Goal: Transaction & Acquisition: Subscribe to service/newsletter

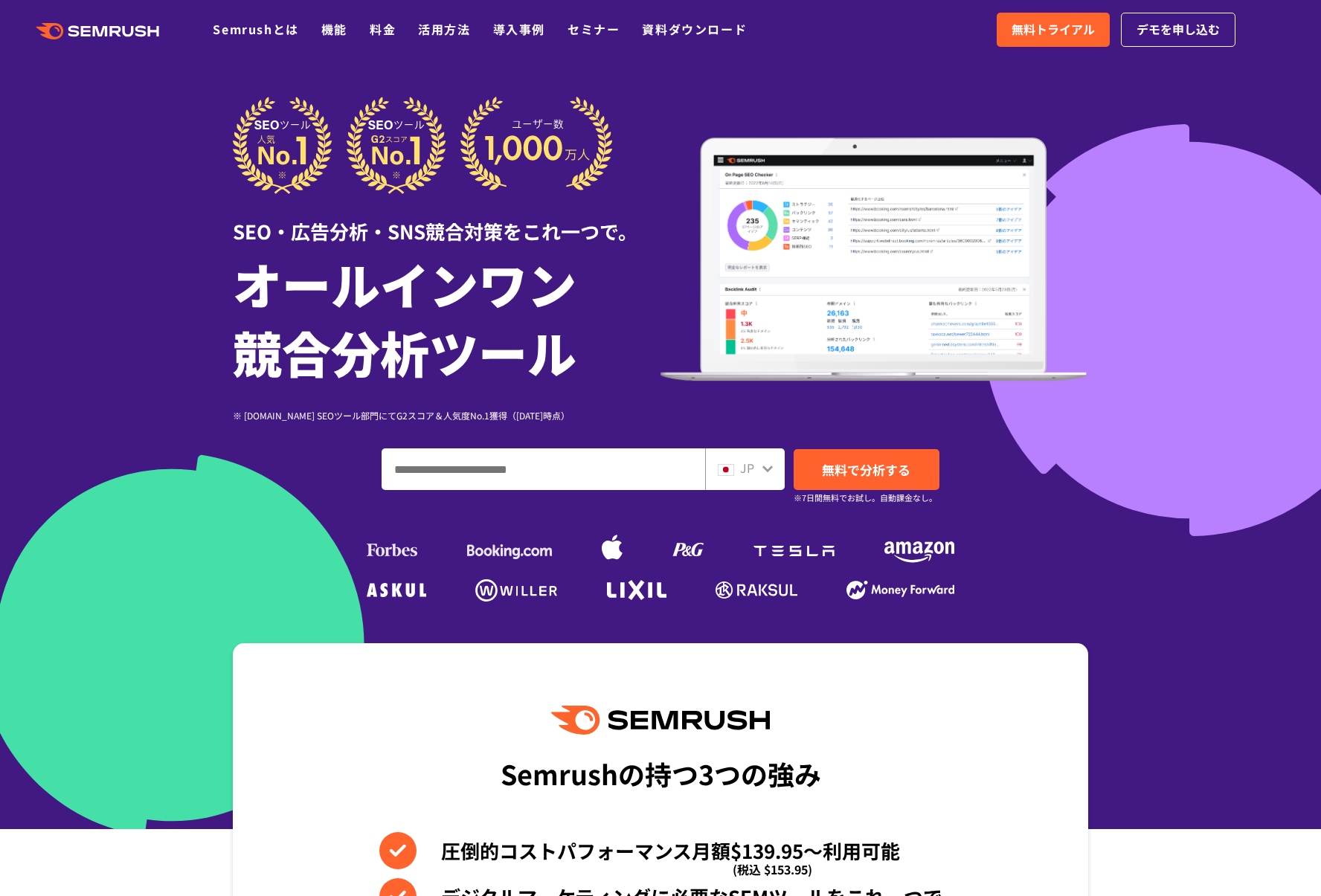
click at [99, 31] on polygon at bounding box center [102, 31] width 15 height 11
click at [338, 27] on link "機能" at bounding box center [334, 28] width 26 height 17
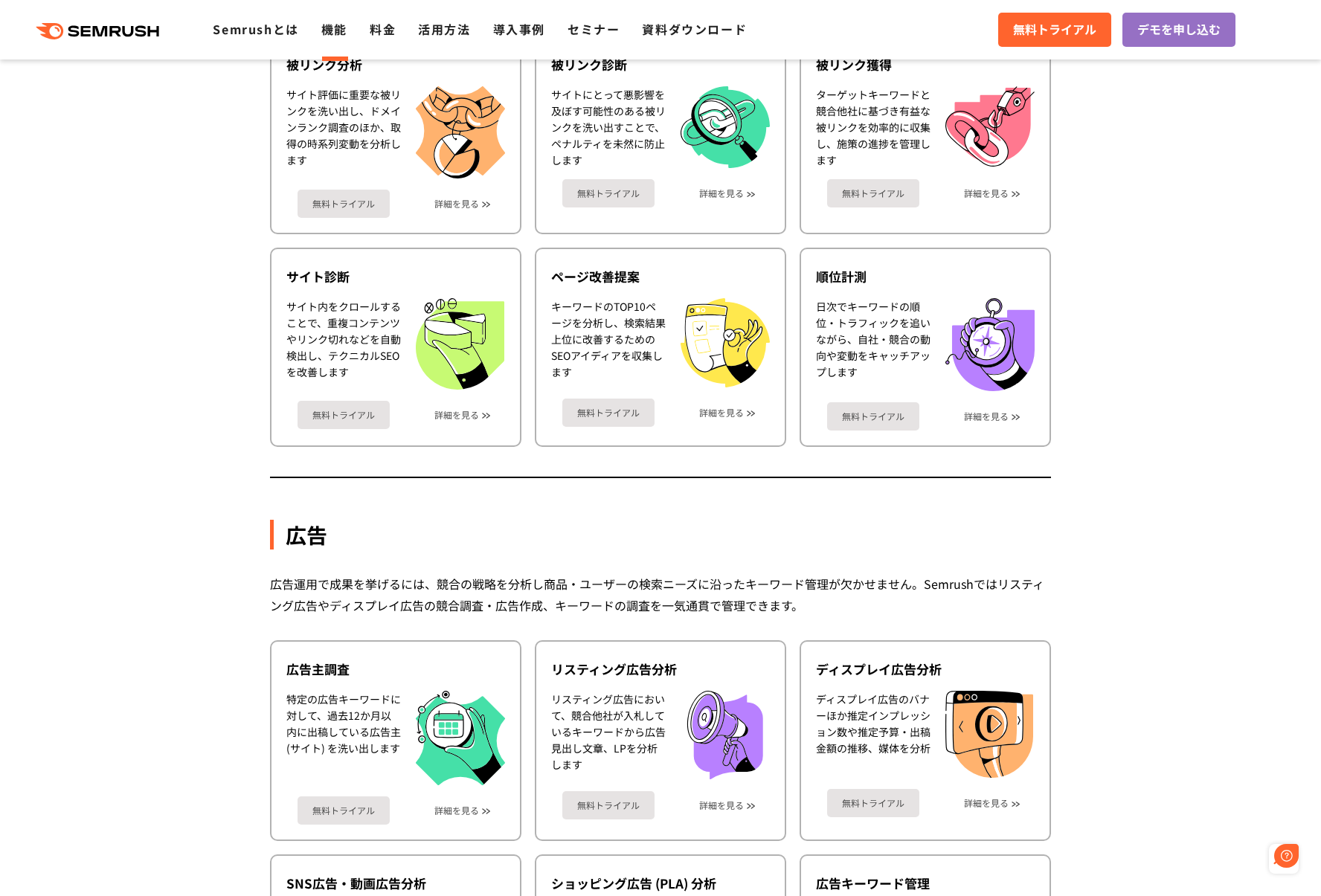
scroll to position [892, 0]
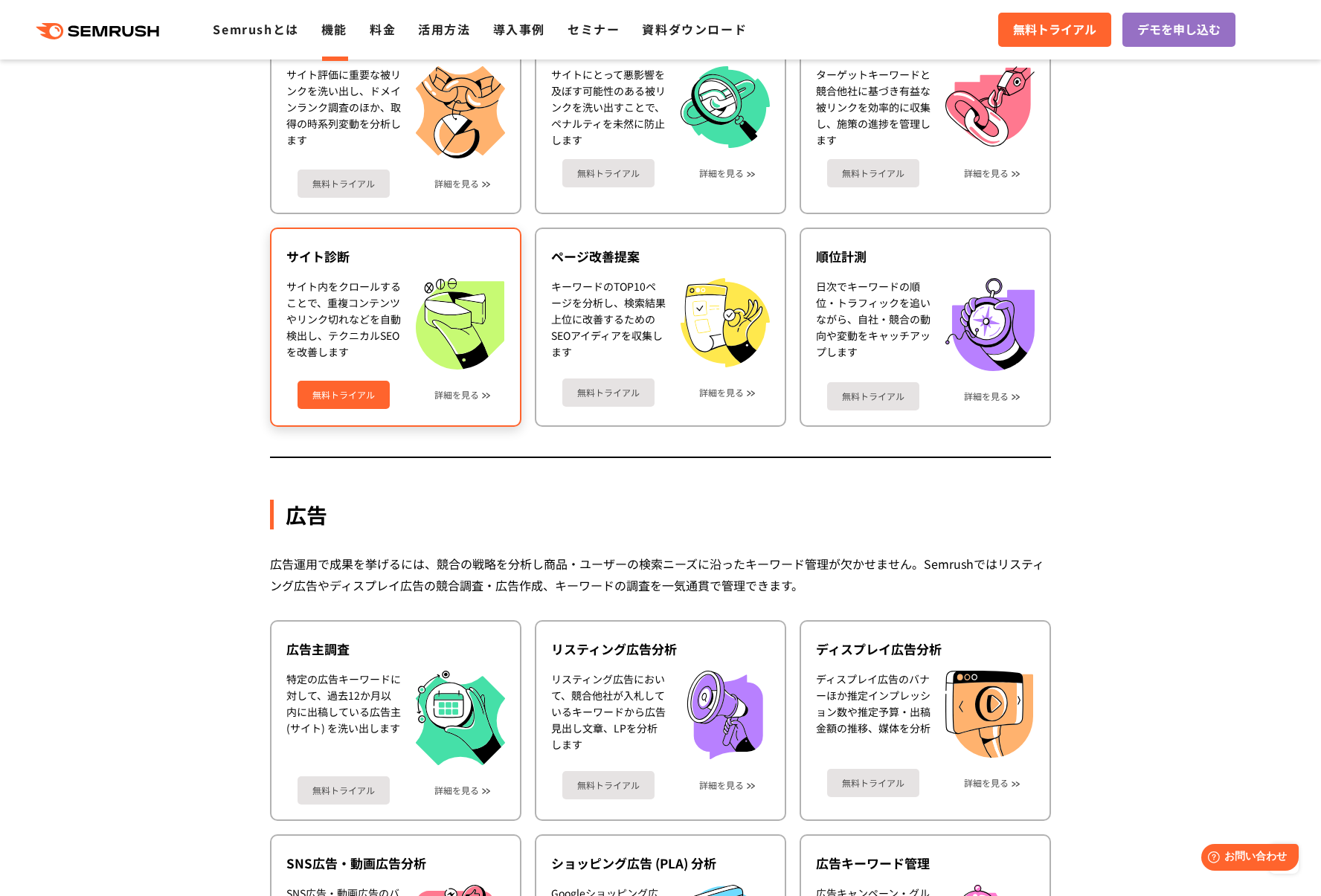
click at [367, 396] on link "無料トライアル" at bounding box center [344, 395] width 92 height 28
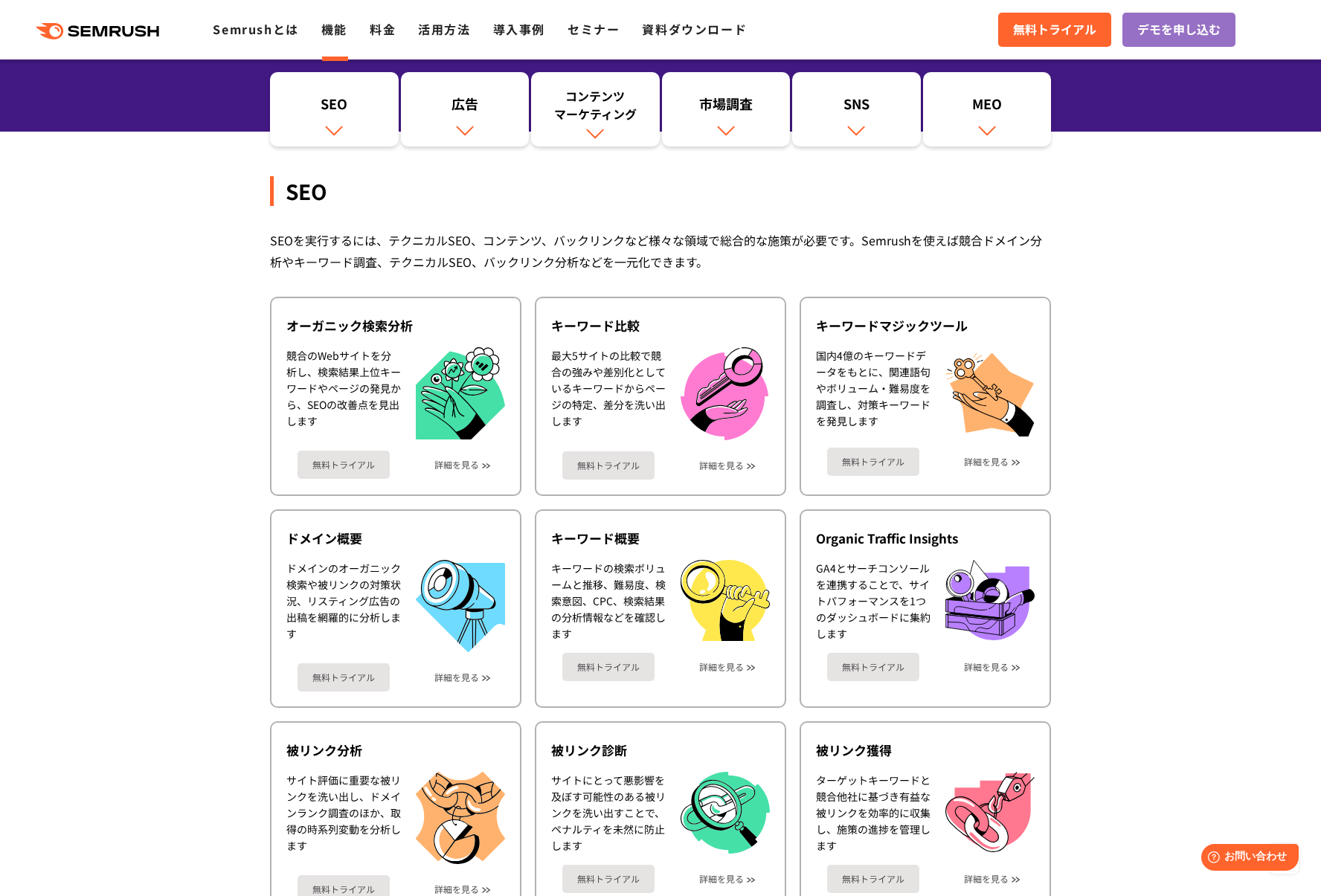
scroll to position [0, 0]
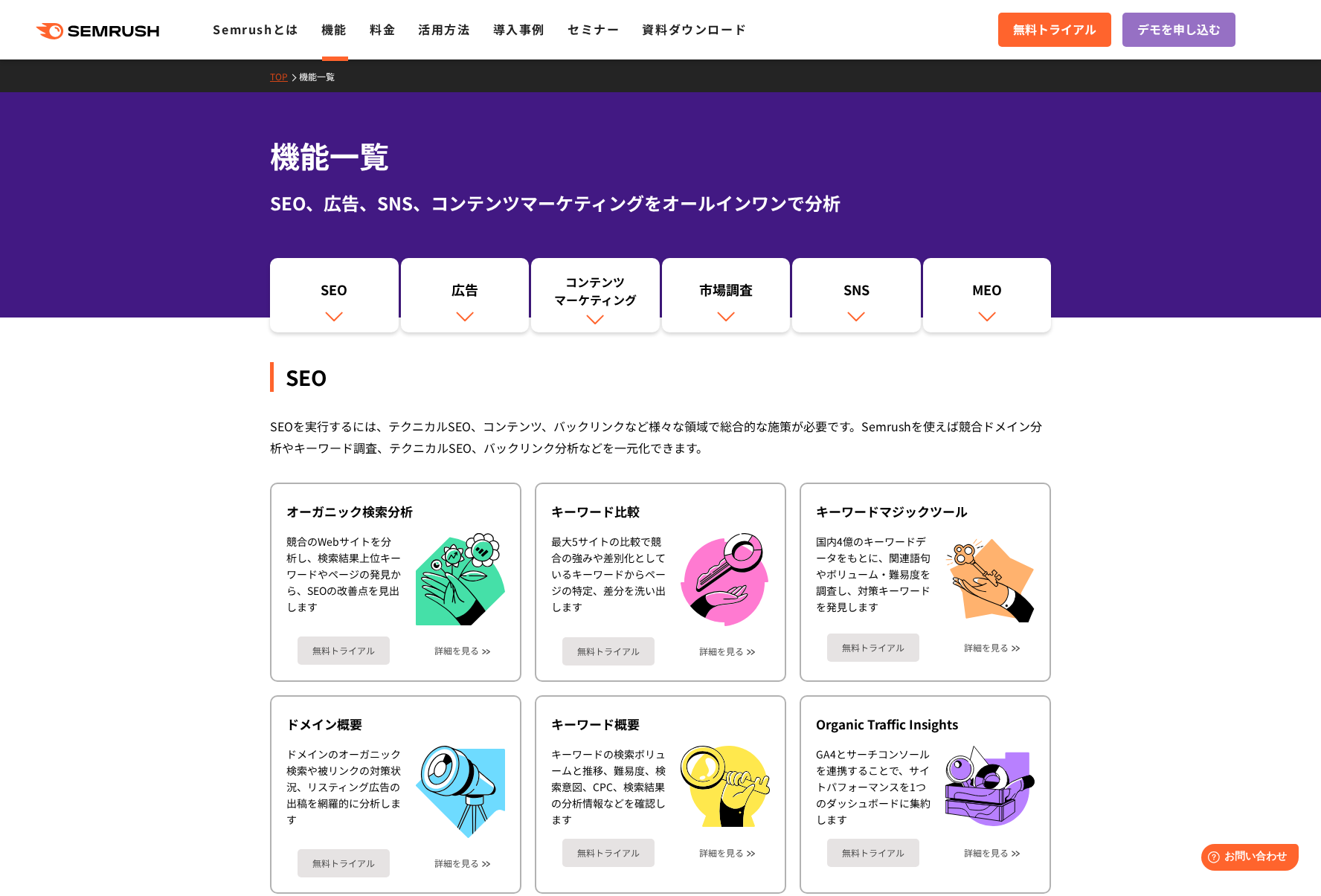
click at [147, 34] on icon at bounding box center [142, 30] width 11 height 11
